Goal: Information Seeking & Learning: Learn about a topic

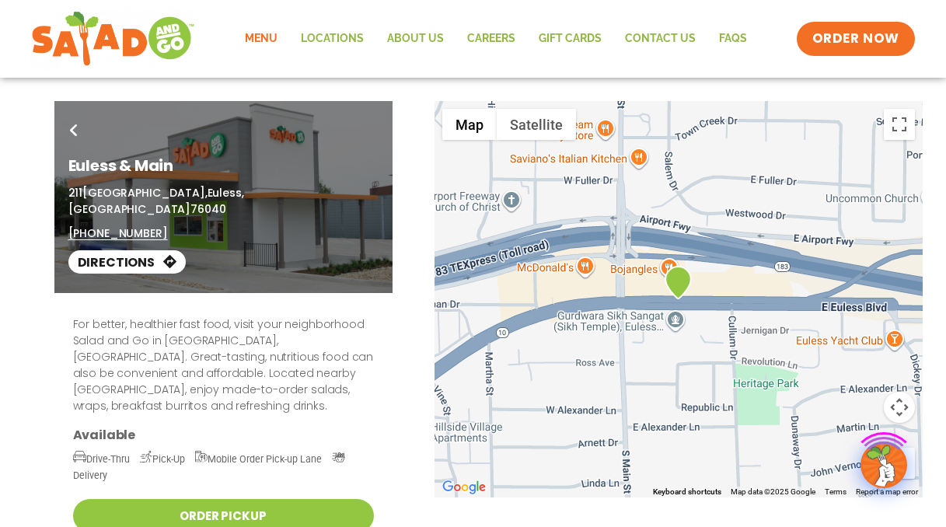
click at [266, 47] on link "Menu" at bounding box center [261, 39] width 56 height 36
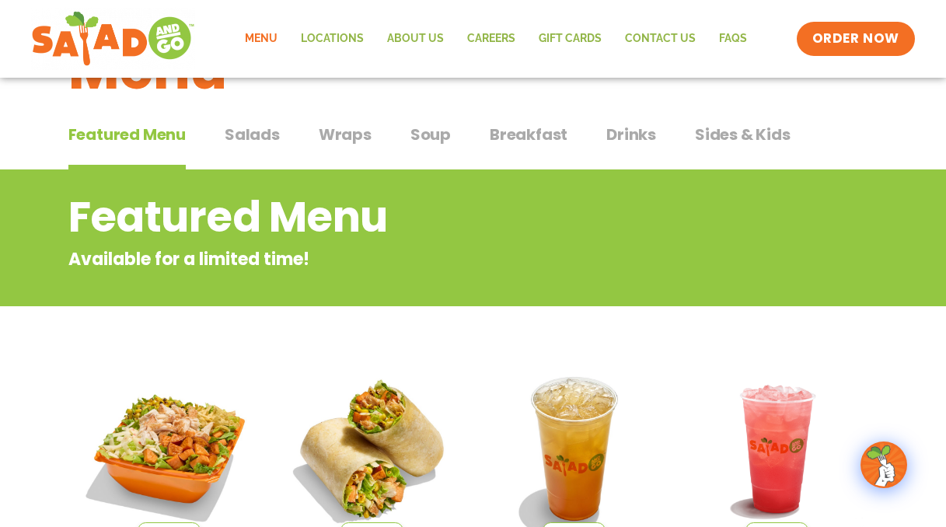
scroll to position [79, 0]
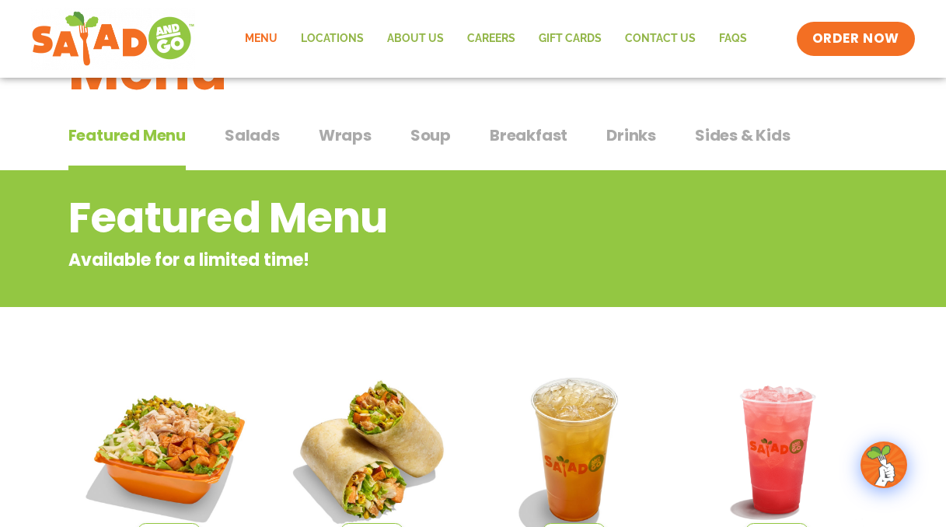
click at [725, 135] on span "Sides & Kids" at bounding box center [743, 135] width 96 height 23
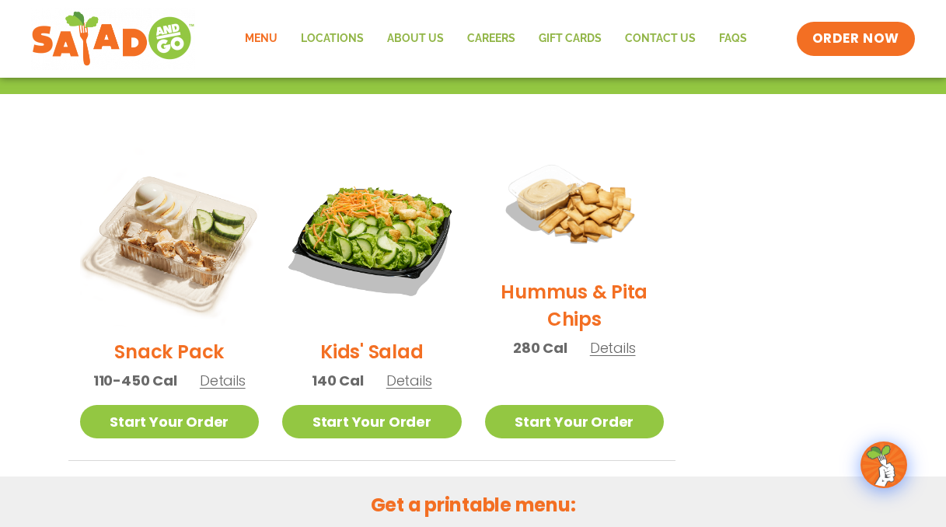
scroll to position [316, 0]
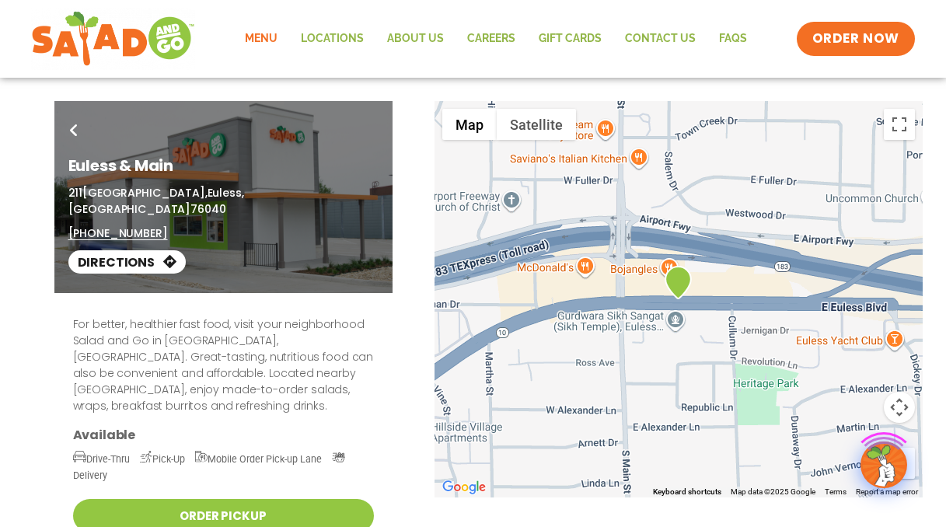
click at [263, 37] on link "Menu" at bounding box center [261, 39] width 56 height 36
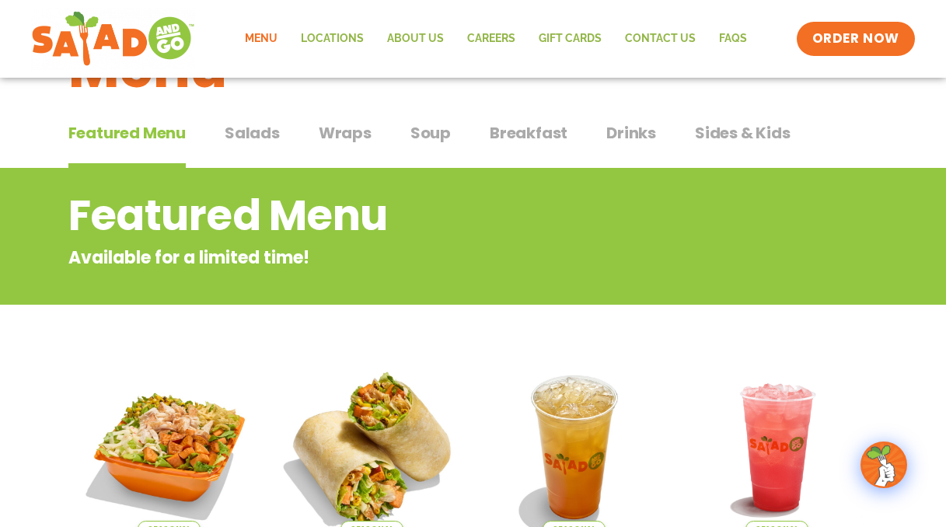
scroll to position [79, 0]
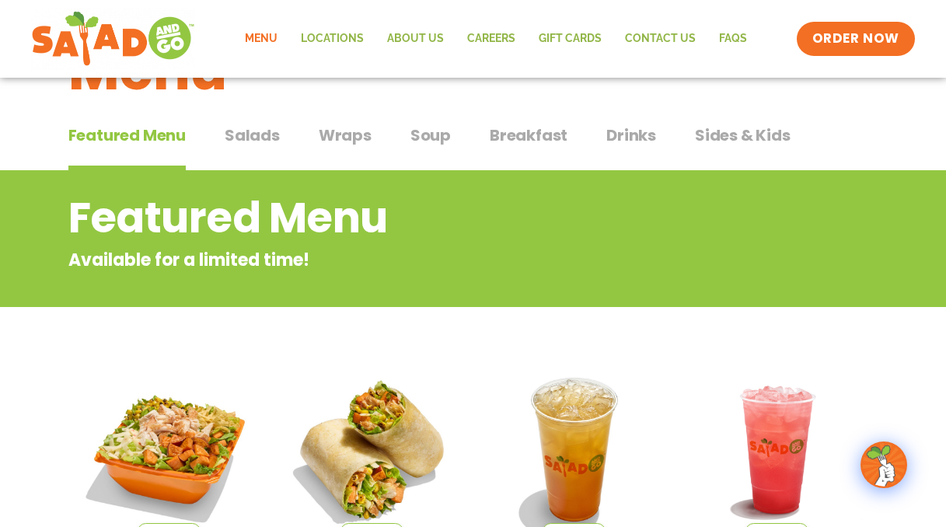
click at [528, 131] on span "Breakfast" at bounding box center [529, 135] width 78 height 23
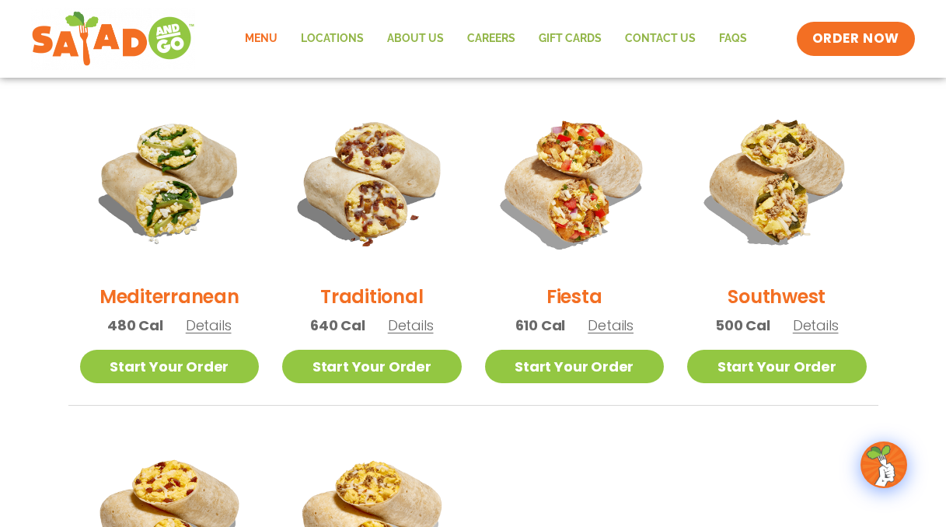
scroll to position [396, 0]
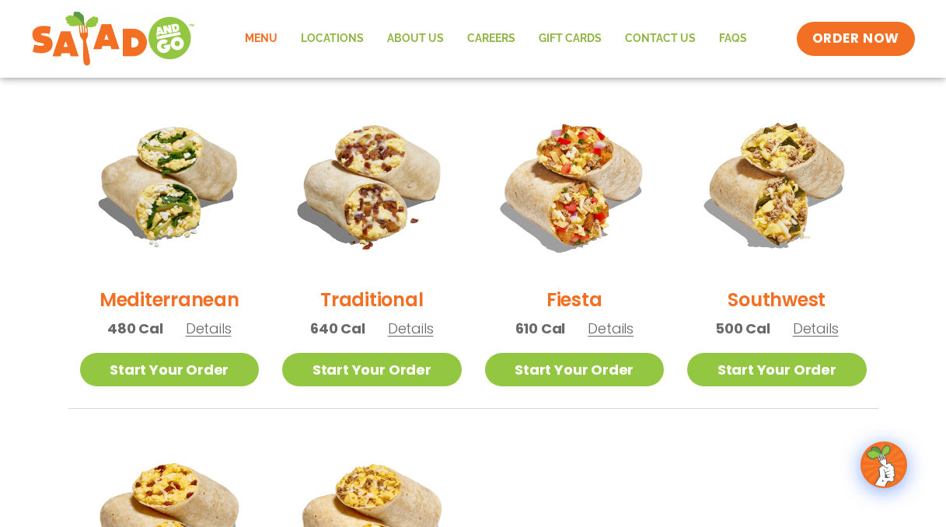
click at [608, 326] on span "Details" at bounding box center [610, 328] width 46 height 19
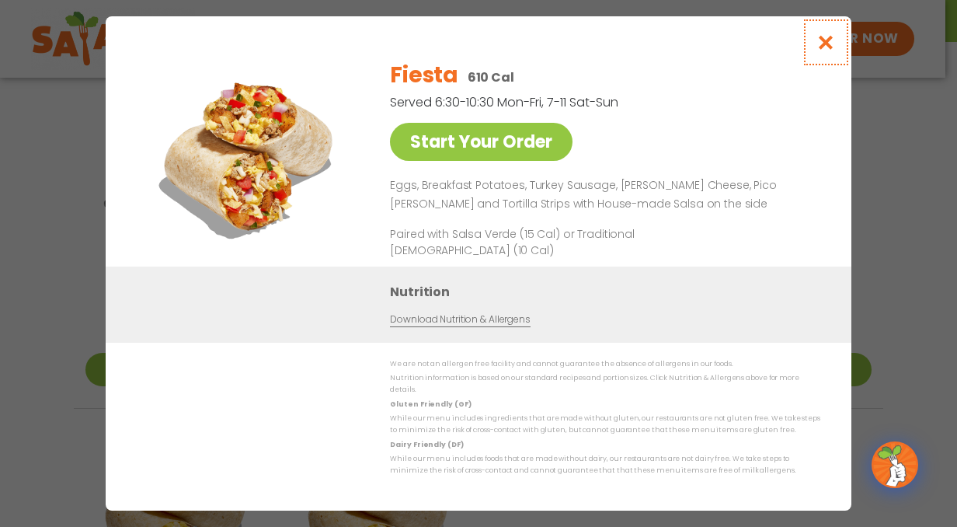
click at [824, 44] on icon "Close modal" at bounding box center [826, 42] width 19 height 16
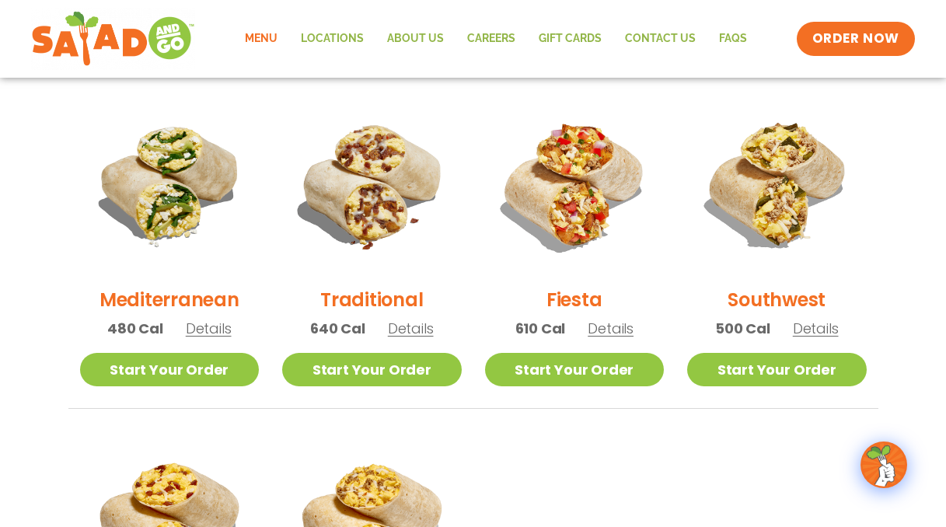
click at [407, 326] on span "Details" at bounding box center [411, 328] width 46 height 19
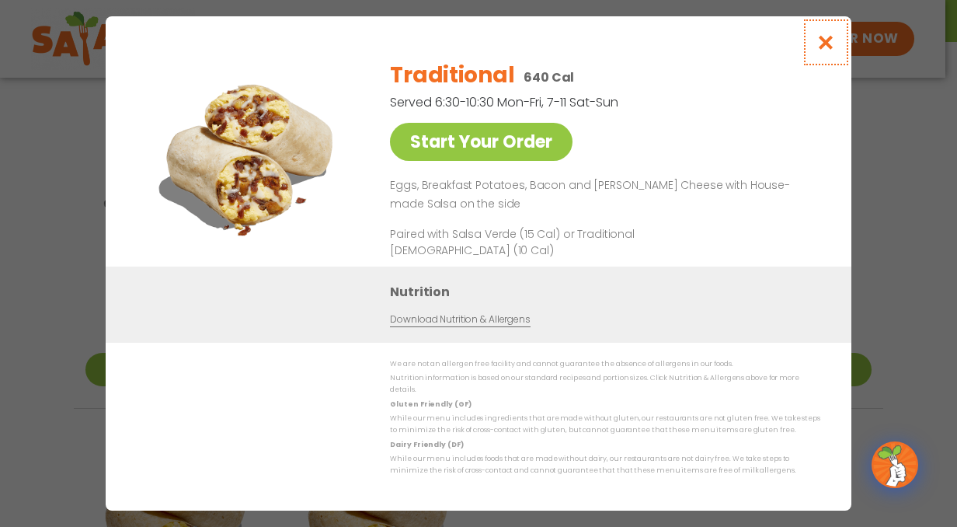
click at [816, 50] on button "Close modal" at bounding box center [826, 42] width 51 height 52
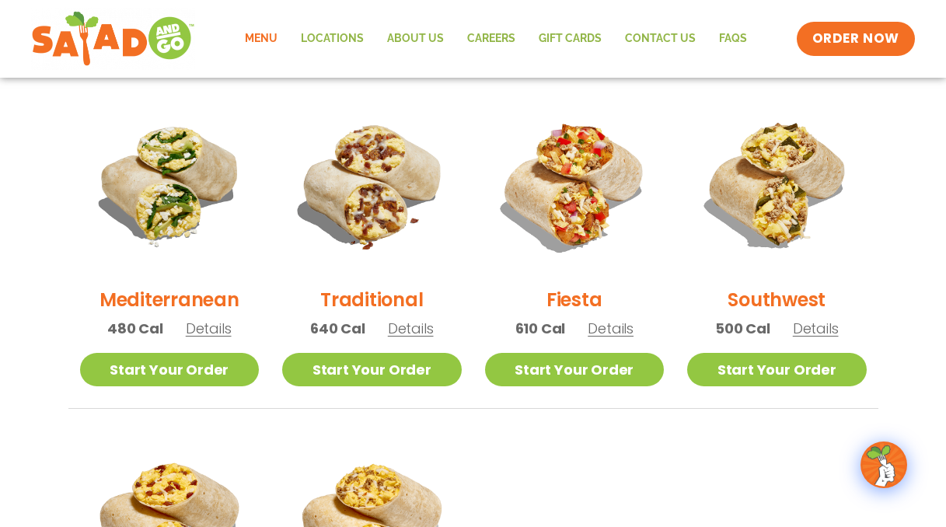
click at [214, 330] on span "Details" at bounding box center [209, 328] width 46 height 19
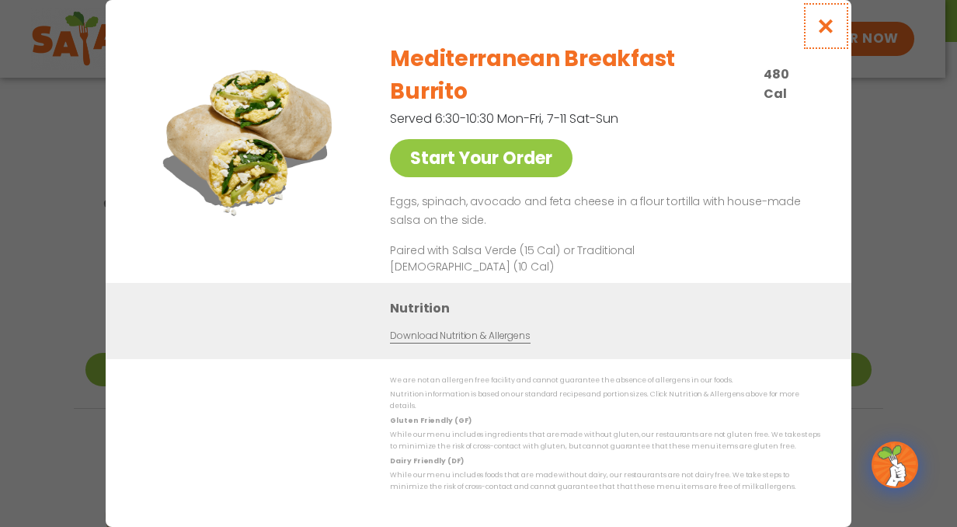
click at [824, 34] on icon "Close modal" at bounding box center [826, 26] width 19 height 16
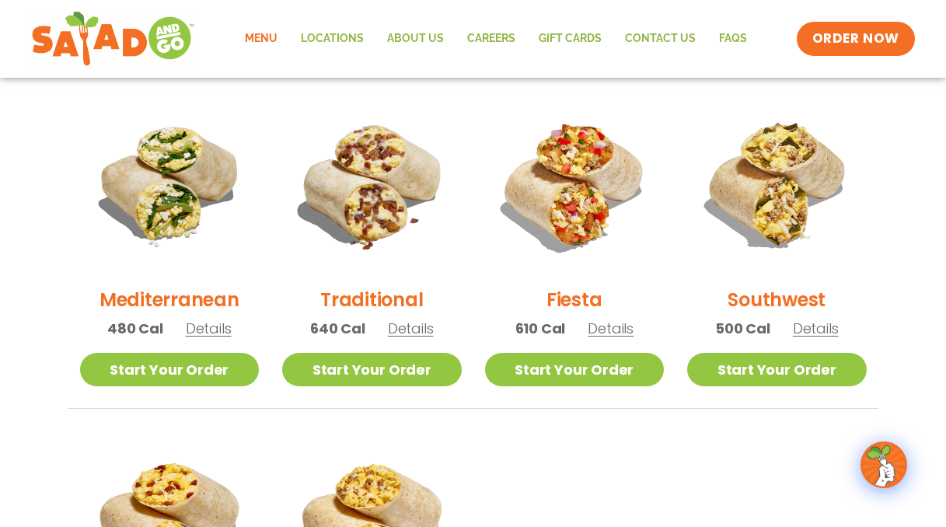
click at [821, 332] on span "Details" at bounding box center [816, 328] width 46 height 19
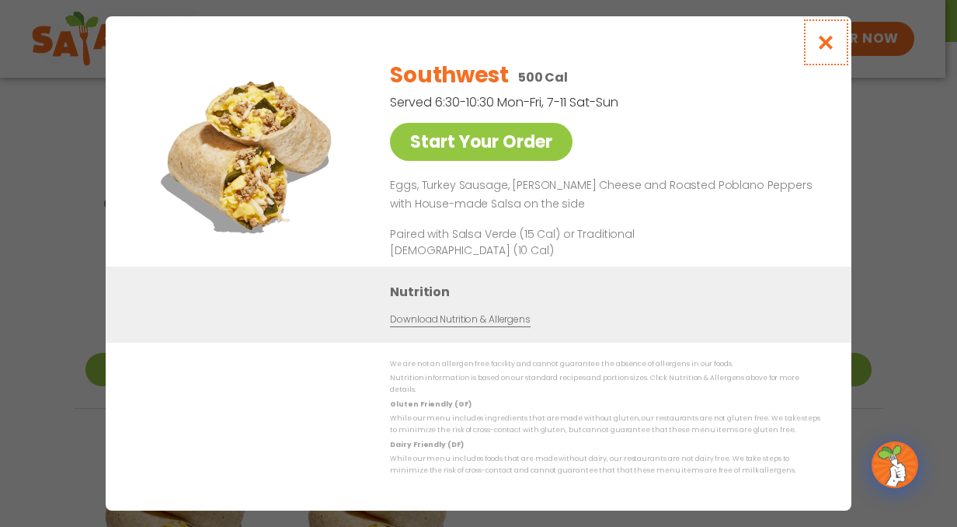
click at [816, 46] on button "Close modal" at bounding box center [826, 42] width 51 height 52
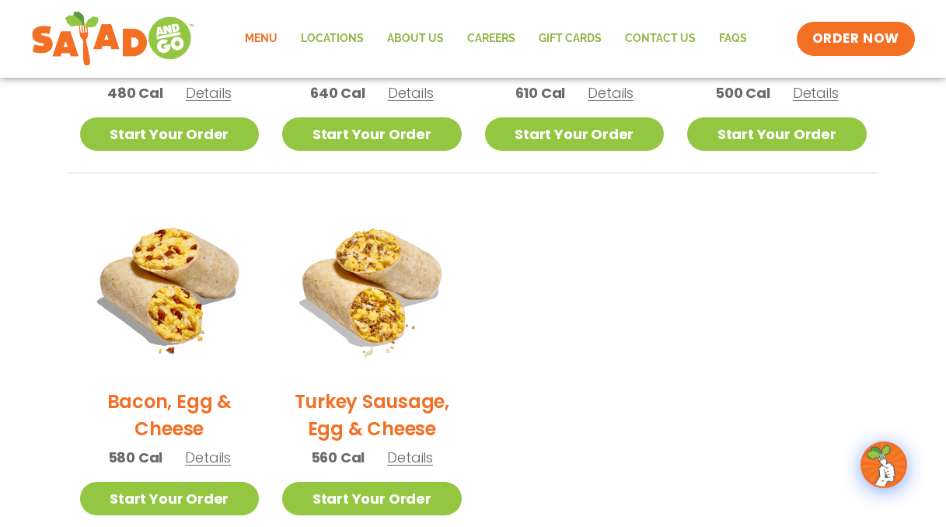
scroll to position [633, 0]
